Goal: Navigation & Orientation: Find specific page/section

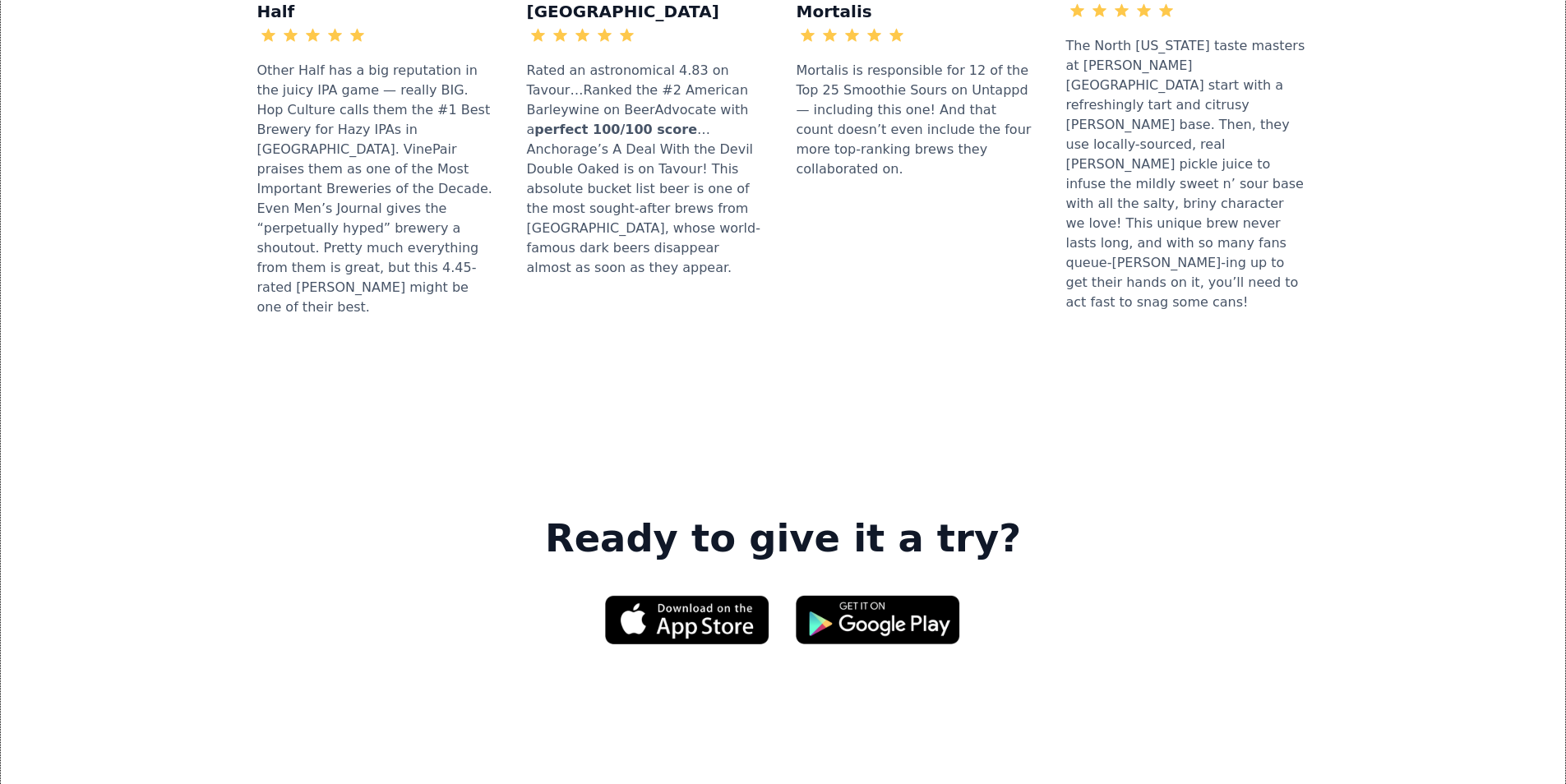
scroll to position [2382, 0]
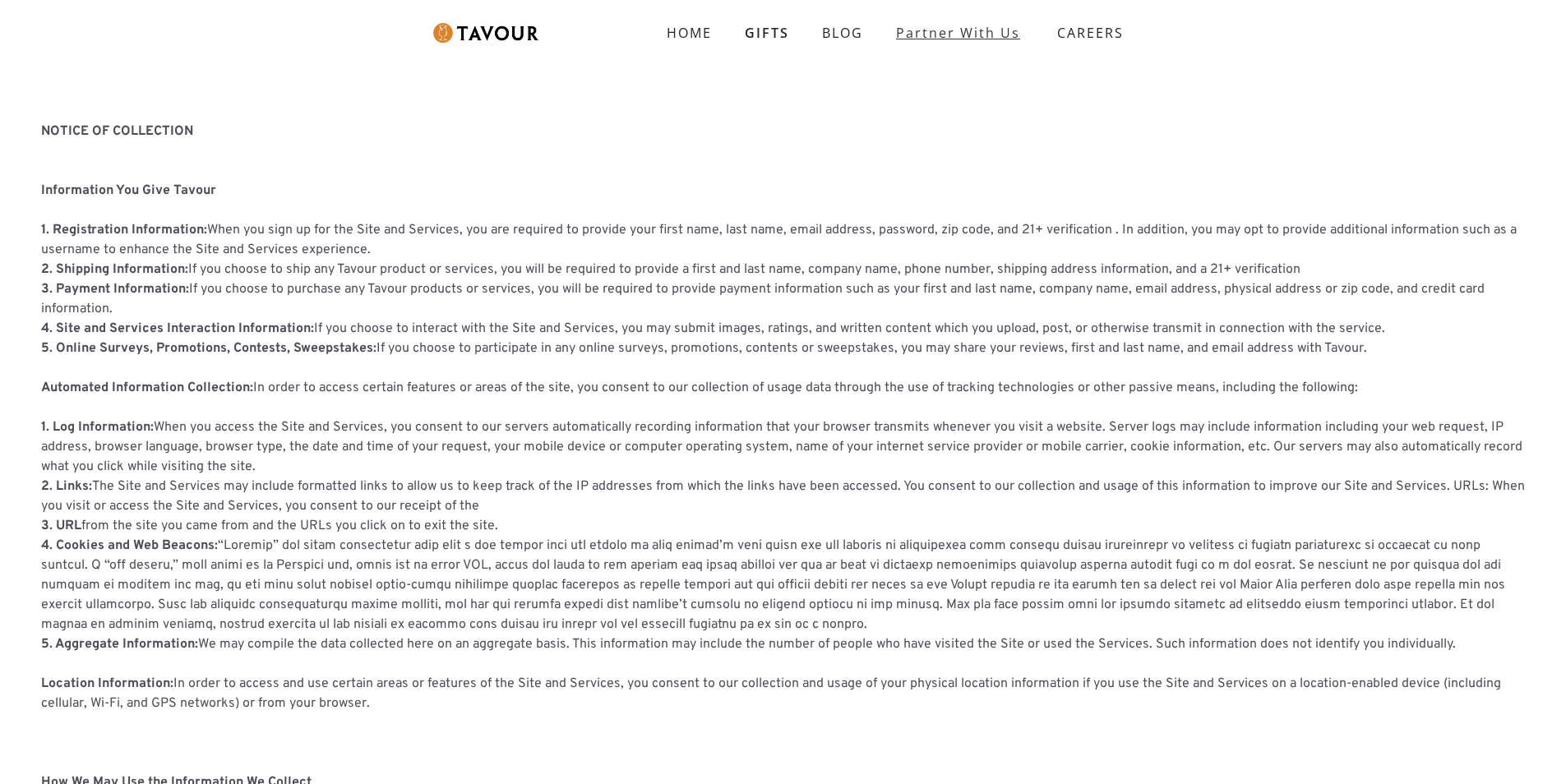
click at [968, 45] on link "partner with us" at bounding box center [957, 32] width 157 height 33
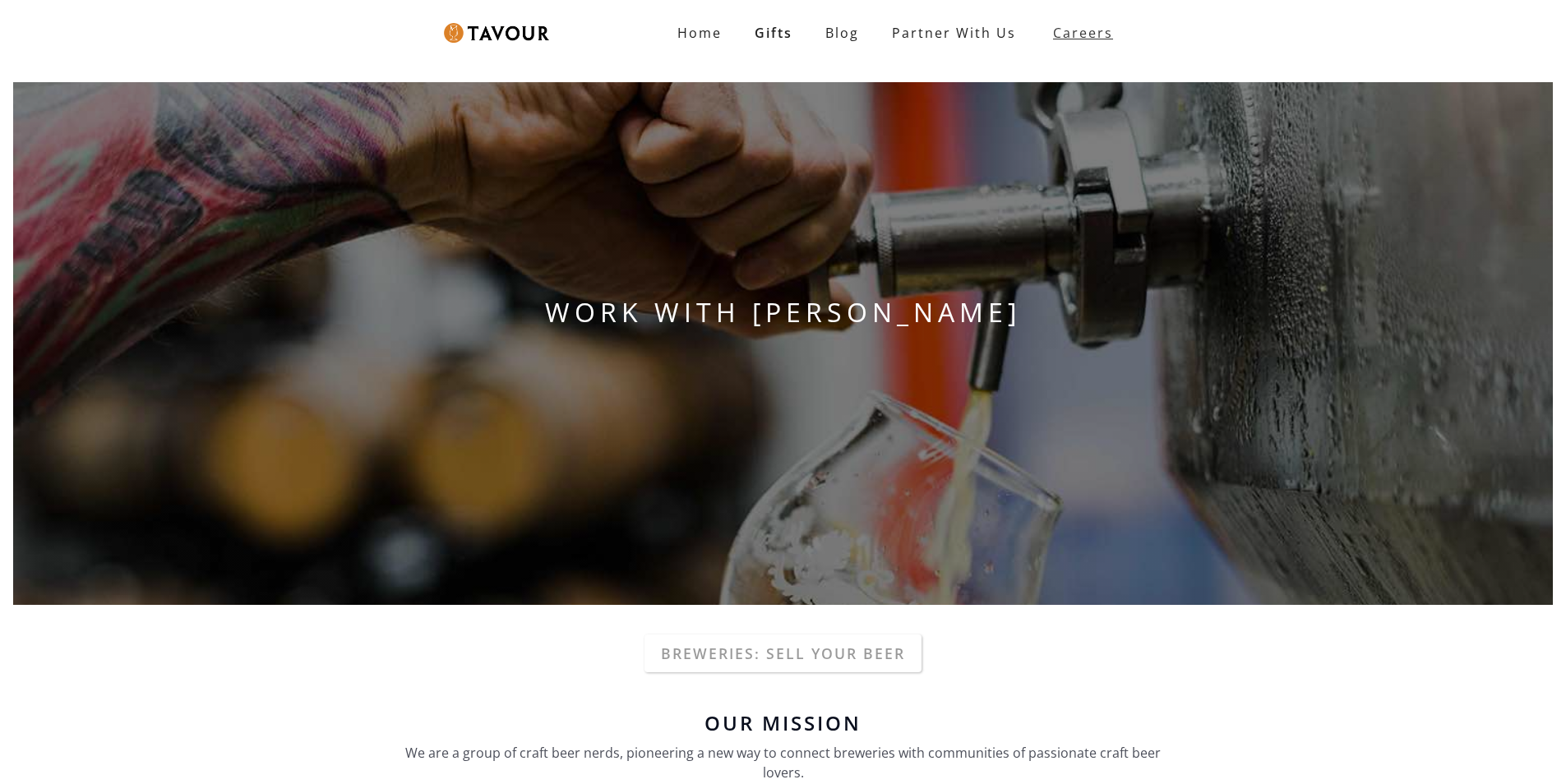
click at [1056, 26] on strong "Careers" at bounding box center [1083, 32] width 60 height 33
